Goal: Information Seeking & Learning: Find specific fact

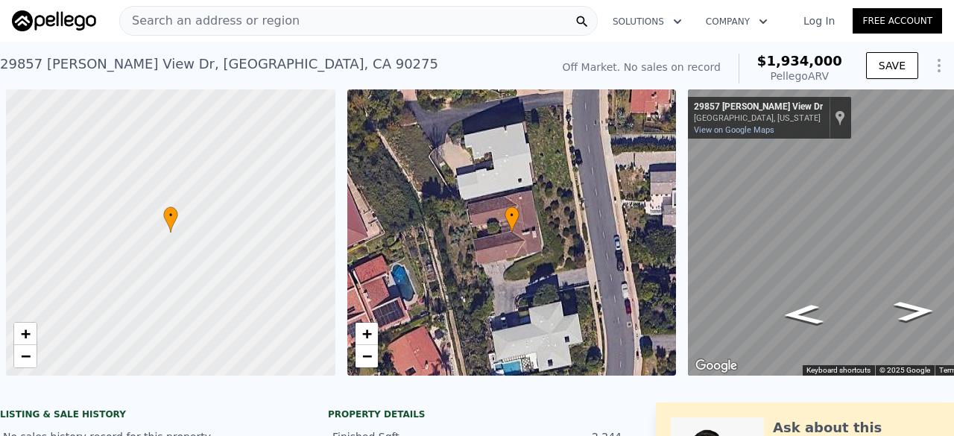
click at [204, 24] on span "Search an address or region" at bounding box center [210, 21] width 180 height 18
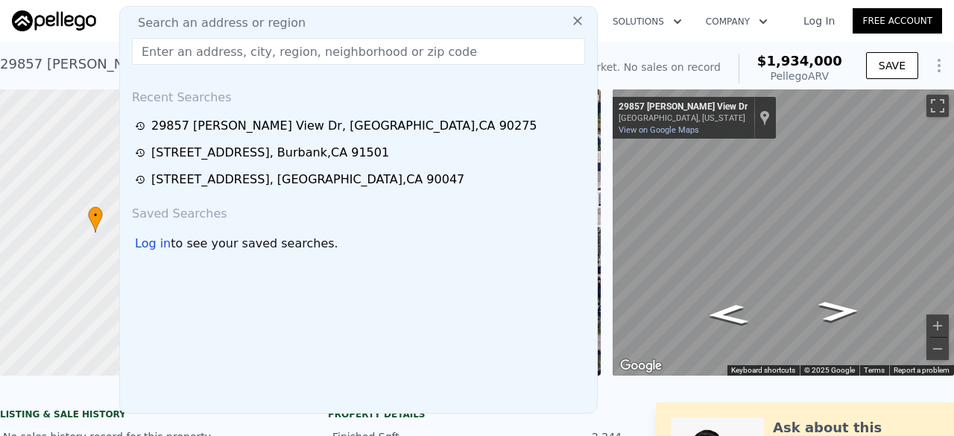
scroll to position [0, 556]
type input "[STREET_ADDRESS],"
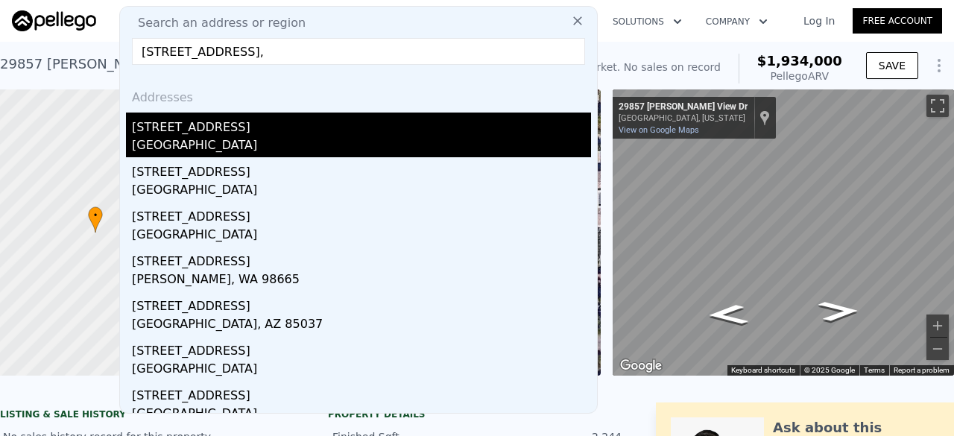
click at [258, 138] on div "[GEOGRAPHIC_DATA]" at bounding box center [361, 146] width 459 height 21
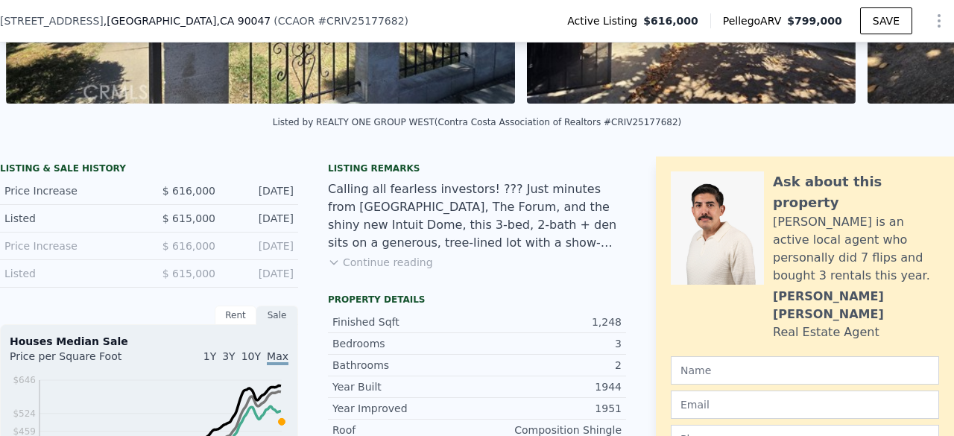
scroll to position [270, 0]
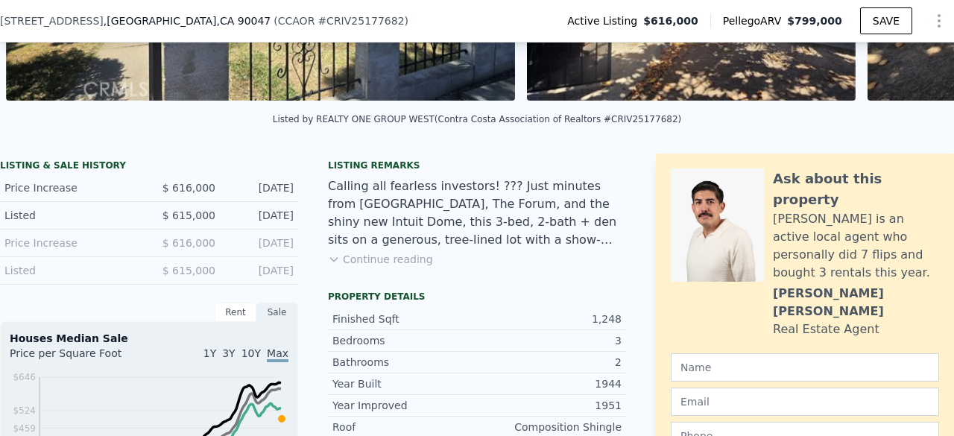
click at [376, 267] on button "Continue reading" at bounding box center [380, 259] width 105 height 15
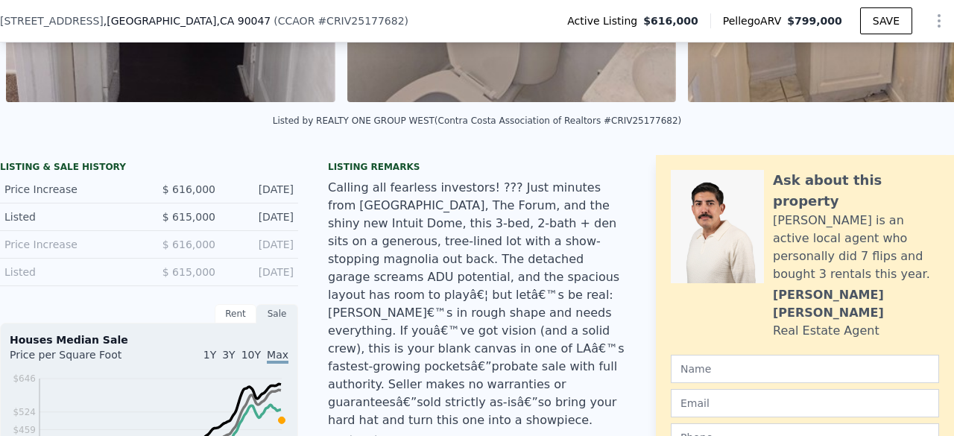
scroll to position [273, 0]
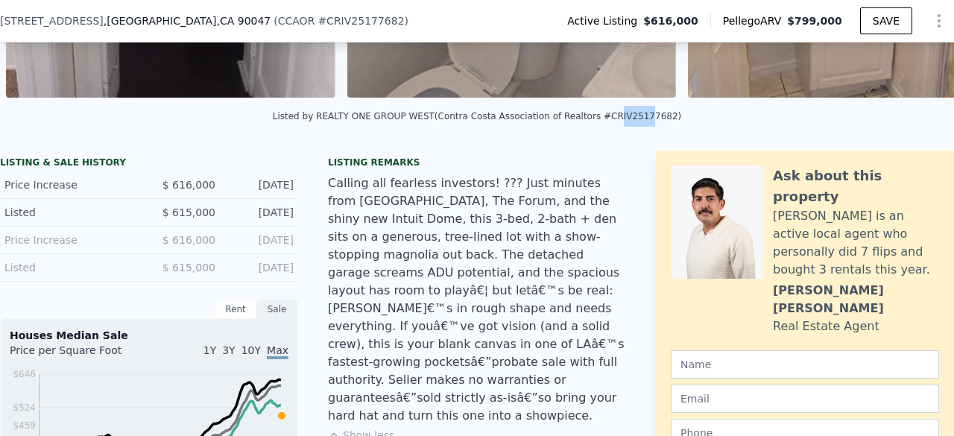
drag, startPoint x: 595, startPoint y: 123, endPoint x: 619, endPoint y: 123, distance: 23.8
click at [619, 121] on div "Listed by REALTY ONE GROUP WEST (Contra Costa Association of Realtors #CRIV2517…" at bounding box center [477, 116] width 408 height 10
drag, startPoint x: 595, startPoint y: 123, endPoint x: 641, endPoint y: 135, distance: 47.7
click at [641, 135] on div "Listed by REALTY ONE GROUP WEST (Contra Costa Association of Realtors #CRIV2517…" at bounding box center [477, 121] width 954 height 36
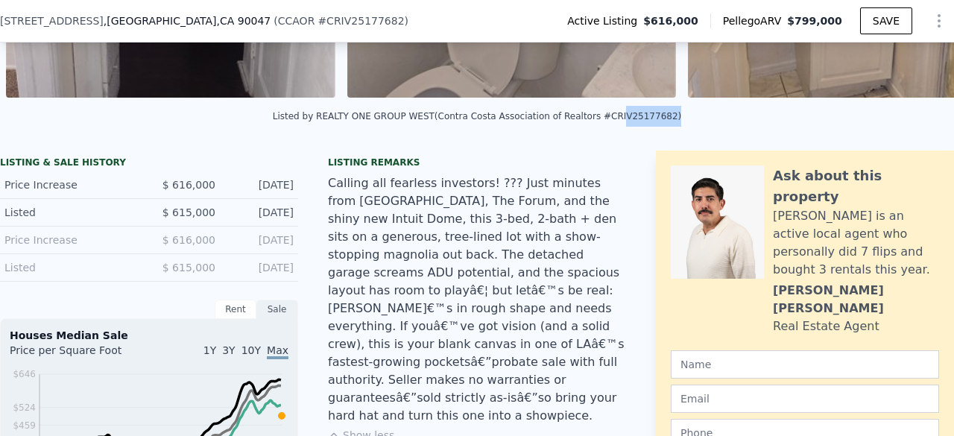
copy div "IV25177682"
